Goal: Task Accomplishment & Management: Use online tool/utility

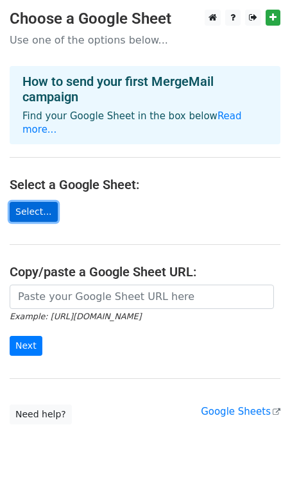
click at [31, 203] on link "Select..." at bounding box center [34, 212] width 48 height 20
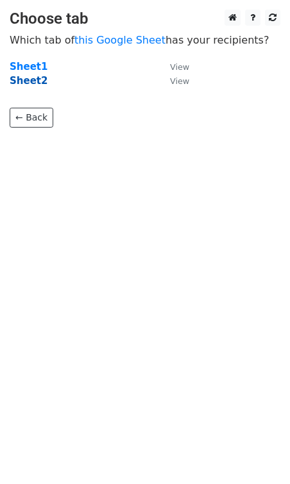
click at [26, 83] on strong "Sheet2" at bounding box center [29, 81] width 38 height 12
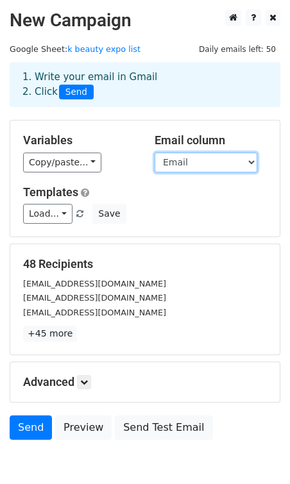
click at [229, 163] on select "Company Email Phone Number Country Type Products X Factor Reachout" at bounding box center [206, 163] width 103 height 20
click at [155, 153] on select "Company Email Phone Number Country Type Products X Factor Reachout" at bounding box center [206, 163] width 103 height 20
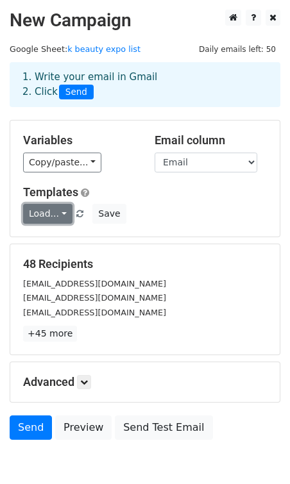
click at [56, 214] on link "Load..." at bounding box center [47, 214] width 49 height 20
click at [149, 207] on div "Load... No templates saved Save" at bounding box center [144, 214] width 263 height 20
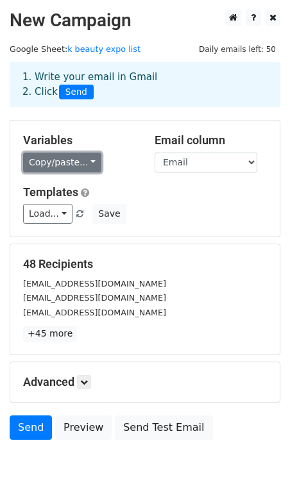
click at [81, 155] on link "Copy/paste..." at bounding box center [62, 163] width 78 height 20
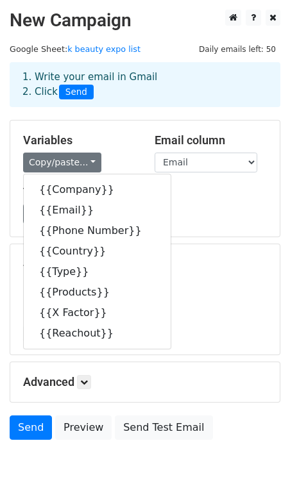
click at [108, 128] on div "Variables Copy/paste... {{Company}} {{Email}} {{Phone Number}} {{Country}} {{Ty…" at bounding box center [144, 179] width 269 height 116
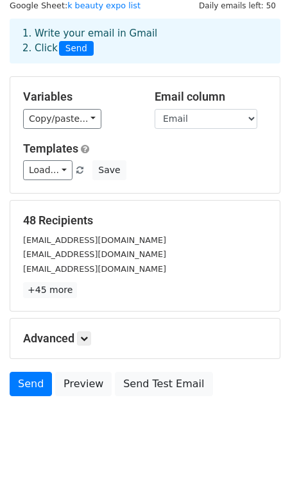
scroll to position [65, 0]
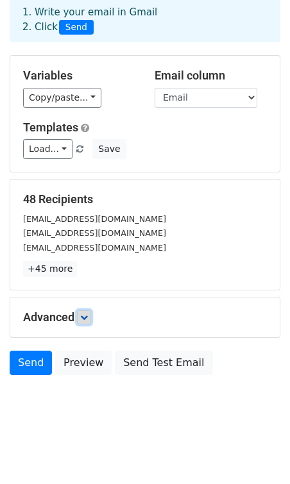
click at [86, 312] on link at bounding box center [84, 317] width 14 height 14
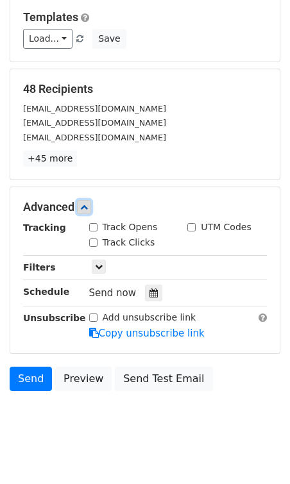
scroll to position [191, 0]
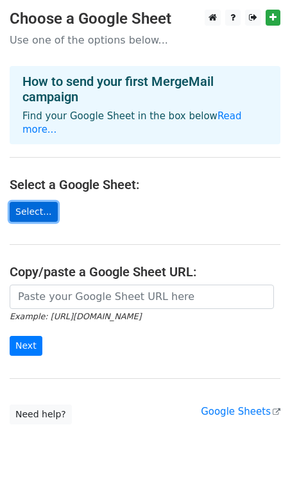
click at [26, 202] on link "Select..." at bounding box center [34, 212] width 48 height 20
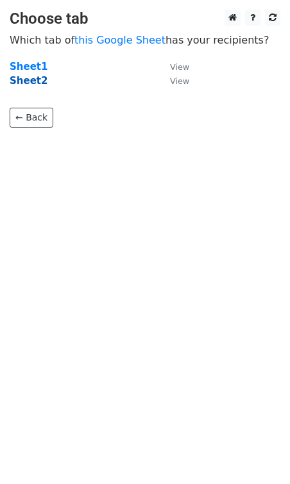
click at [29, 81] on strong "Sheet2" at bounding box center [29, 81] width 38 height 12
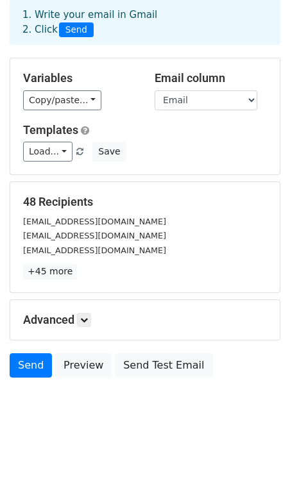
scroll to position [65, 0]
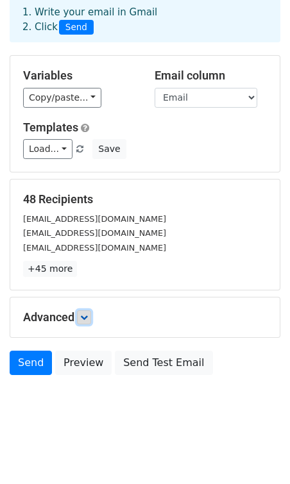
click at [86, 320] on icon at bounding box center [84, 318] width 8 height 8
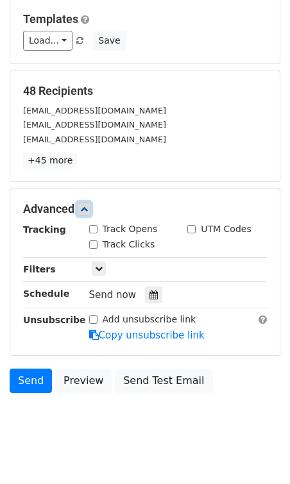
scroll to position [182, 0]
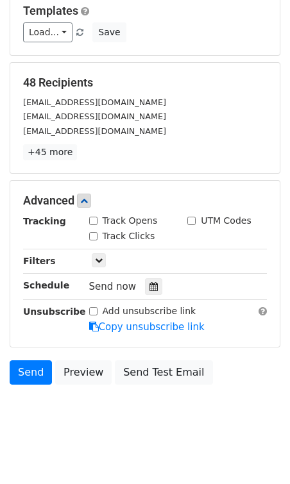
click at [115, 221] on label "Track Opens" at bounding box center [130, 220] width 55 height 13
click at [98, 221] on input "Track Opens" at bounding box center [93, 221] width 8 height 8
checkbox input "true"
click at [108, 233] on label "Track Clicks" at bounding box center [129, 236] width 53 height 13
click at [98, 233] on input "Track Clicks" at bounding box center [93, 236] width 8 height 8
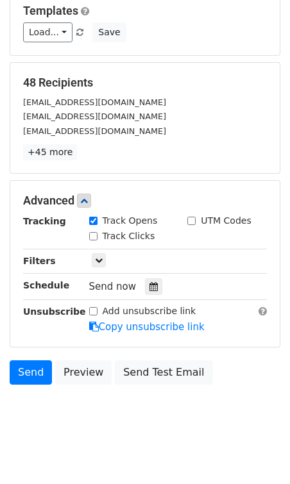
checkbox input "true"
click at [99, 262] on icon at bounding box center [99, 261] width 8 height 8
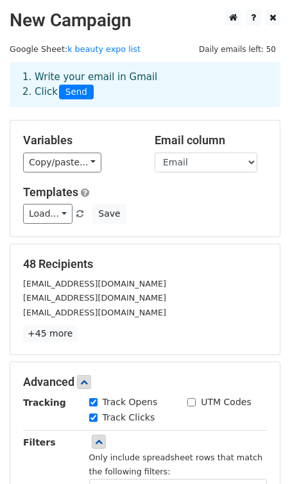
scroll to position [269, 0]
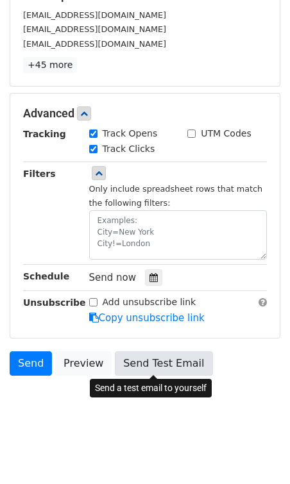
click at [146, 367] on link "Send Test Email" at bounding box center [164, 364] width 98 height 24
click at [142, 365] on link "Send Test Email" at bounding box center [164, 364] width 98 height 24
click at [157, 367] on link "Send Test Email" at bounding box center [164, 364] width 98 height 24
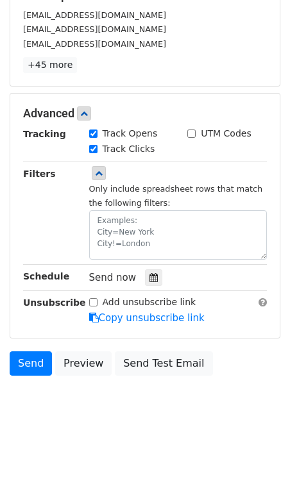
scroll to position [0, 0]
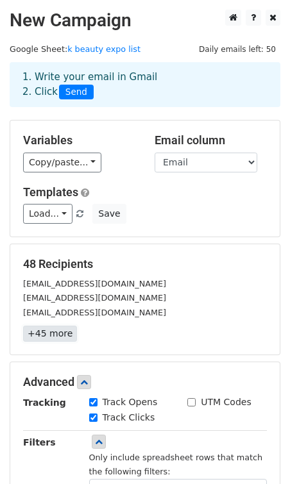
click at [40, 333] on link "+45 more" at bounding box center [50, 334] width 54 height 16
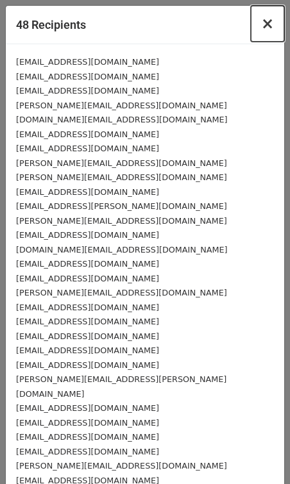
click at [271, 20] on span "×" at bounding box center [267, 24] width 13 height 18
